Goal: Task Accomplishment & Management: Manage account settings

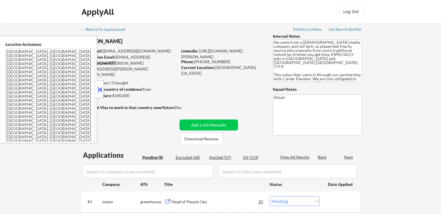
select select ""pending""
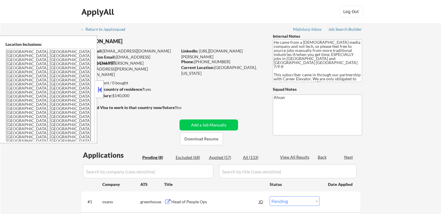
select select ""pending""
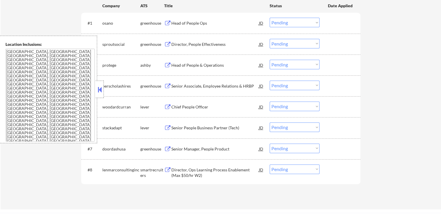
scroll to position [145, 0]
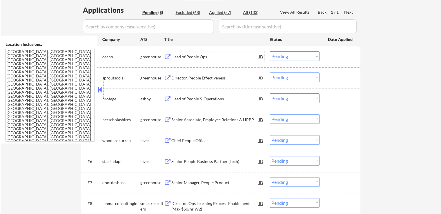
click at [204, 57] on div "Head of People Ops" at bounding box center [215, 57] width 88 height 6
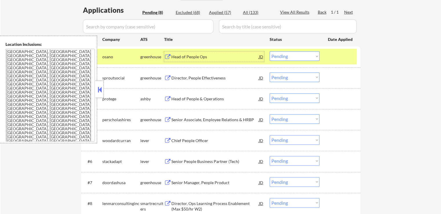
click at [209, 76] on div "Director, People Effectiveness" at bounding box center [215, 78] width 88 height 6
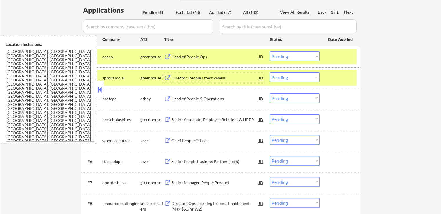
click at [286, 56] on select "Choose an option... Pending Applied Excluded (Questions) Excluded (Expired) Exc…" at bounding box center [295, 56] width 50 height 10
click at [270, 51] on select "Choose an option... Pending Applied Excluded (Questions) Excluded (Expired) Exc…" at bounding box center [295, 56] width 50 height 10
click at [228, 97] on div "Head of People & Operations" at bounding box center [215, 99] width 88 height 6
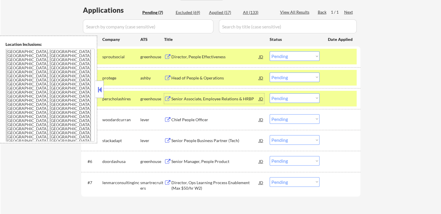
drag, startPoint x: 288, startPoint y: 56, endPoint x: 290, endPoint y: 61, distance: 5.0
click at [288, 56] on select "Choose an option... Pending Applied Excluded (Questions) Excluded (Expired) Exc…" at bounding box center [295, 56] width 50 height 10
click at [270, 51] on select "Choose an option... Pending Applied Excluded (Questions) Excluded (Expired) Exc…" at bounding box center [295, 56] width 50 height 10
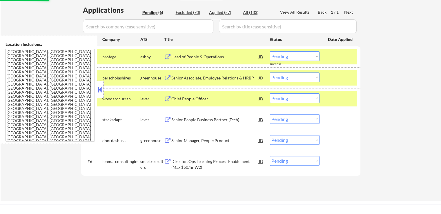
click at [220, 77] on div "Senior Associate, Employee Relations & HRBP" at bounding box center [215, 78] width 88 height 6
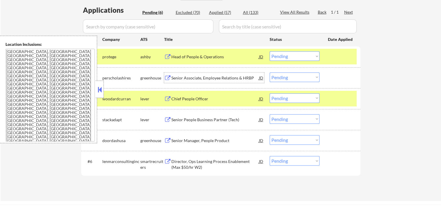
click at [289, 55] on select "Choose an option... Pending Applied Excluded (Questions) Excluded (Expired) Exc…" at bounding box center [295, 56] width 50 height 10
click at [270, 51] on select "Choose an option... Pending Applied Excluded (Questions) Excluded (Expired) Exc…" at bounding box center [295, 56] width 50 height 10
click at [207, 97] on div "Chief People Officer" at bounding box center [215, 99] width 88 height 6
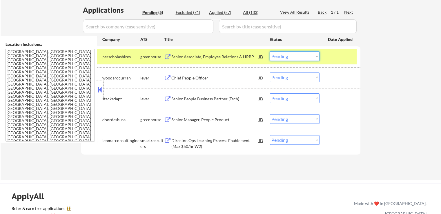
click at [287, 58] on select "Choose an option... Pending Applied Excluded (Questions) Excluded (Expired) Exc…" at bounding box center [295, 56] width 50 height 10
click at [270, 51] on select "Choose an option... Pending Applied Excluded (Questions) Excluded (Expired) Exc…" at bounding box center [295, 56] width 50 height 10
click at [202, 97] on div "Senior People Business Partner (Tech)" at bounding box center [215, 99] width 88 height 6
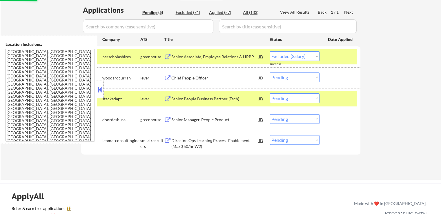
select select ""pending""
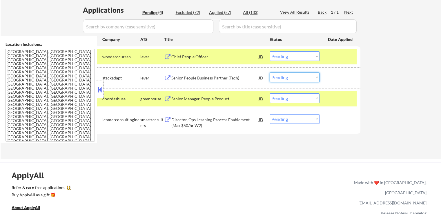
click at [296, 79] on select "Choose an option... Pending Applied Excluded (Questions) Excluded (Expired) Exc…" at bounding box center [295, 78] width 50 height 10
click at [270, 73] on select "Choose an option... Pending Applied Excluded (Questions) Excluded (Expired) Exc…" at bounding box center [295, 78] width 50 height 10
click at [233, 98] on div "Senior Manager, People Product" at bounding box center [215, 99] width 88 height 6
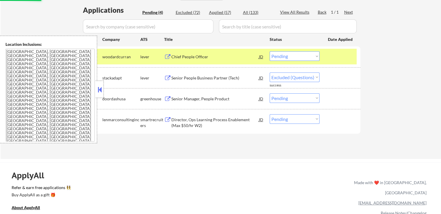
select select ""pending""
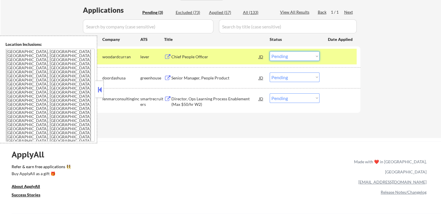
click at [284, 57] on select "Choose an option... Pending Applied Excluded (Questions) Excluded (Expired) Exc…" at bounding box center [295, 56] width 50 height 10
click at [270, 51] on select "Choose an option... Pending Applied Excluded (Questions) Excluded (Expired) Exc…" at bounding box center [295, 56] width 50 height 10
click at [230, 99] on div "Director, Ops Learning Process Enablement (Max $50/hr W2)" at bounding box center [215, 101] width 88 height 11
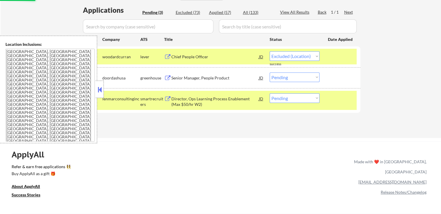
select select ""pending""
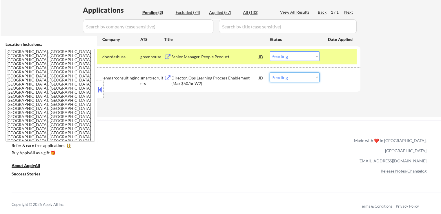
click at [289, 81] on select "Choose an option... Pending Applied Excluded (Questions) Excluded (Expired) Exc…" at bounding box center [295, 78] width 50 height 10
select select ""excluded__expired_""
click at [270, 73] on select "Choose an option... Pending Applied Excluded (Questions) Excluded (Expired) Exc…" at bounding box center [295, 78] width 50 height 10
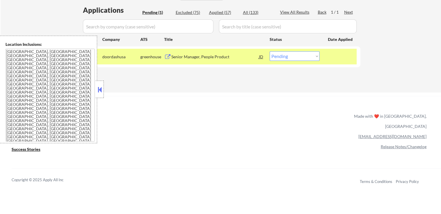
click at [288, 55] on select "Choose an option... Pending Applied Excluded (Questions) Excluded (Expired) Exc…" at bounding box center [295, 56] width 50 height 10
select select ""applied""
click at [270, 51] on select "Choose an option... Pending Applied Excluded (Questions) Excluded (Expired) Exc…" at bounding box center [295, 56] width 50 height 10
